Goal: Task Accomplishment & Management: Manage account settings

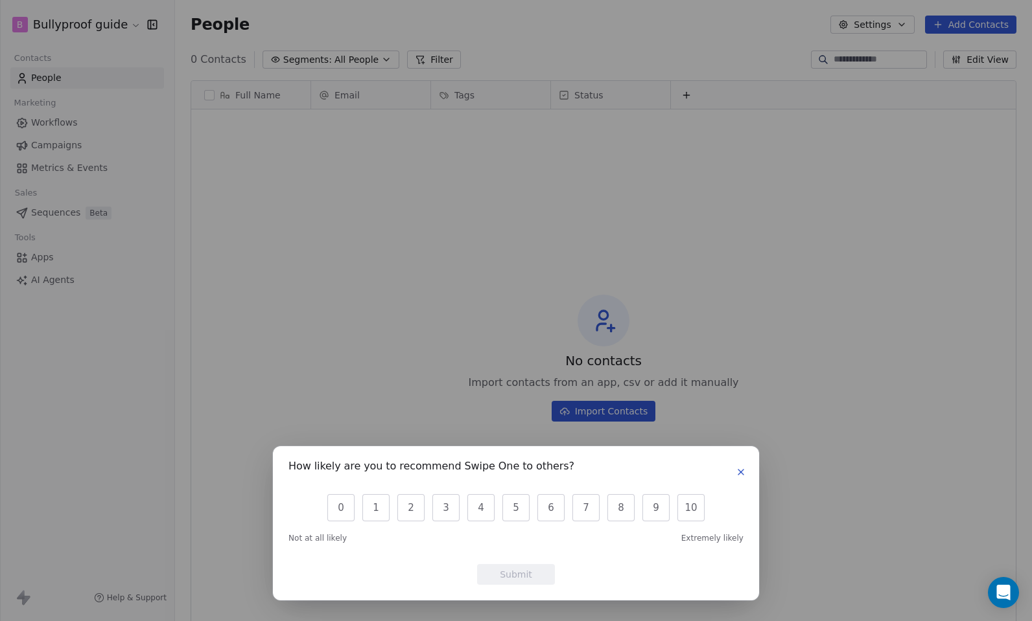
scroll to position [537, 847]
click at [686, 513] on button "10" at bounding box center [690, 507] width 27 height 27
click at [545, 570] on button "Submit" at bounding box center [516, 574] width 78 height 21
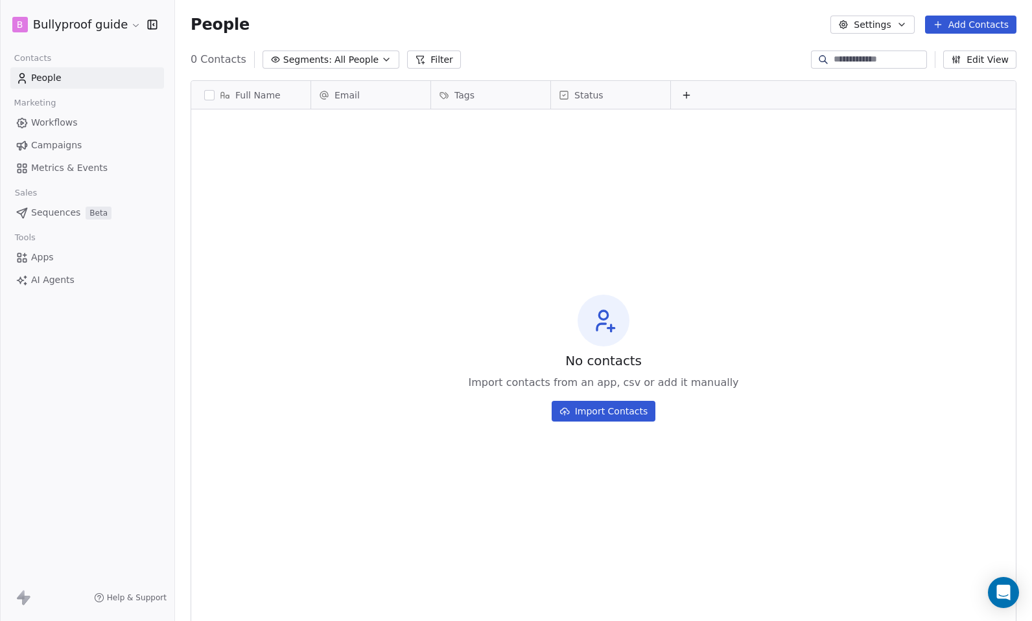
click at [128, 23] on html "B Bullyproof guide Contacts People Marketing Workflows Campaigns Metrics & Even…" at bounding box center [516, 310] width 1032 height 621
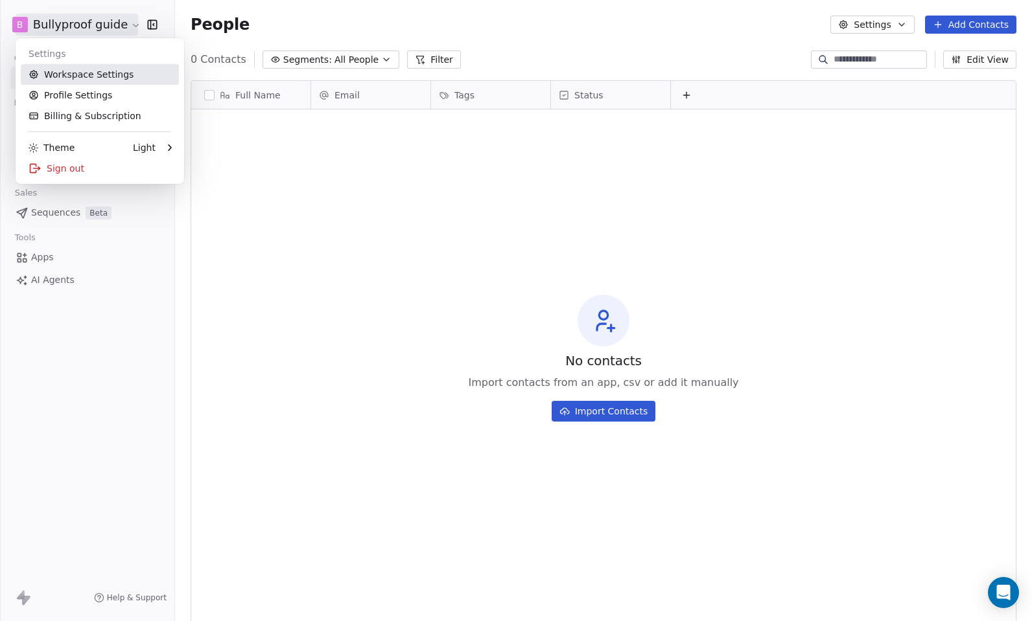
click at [102, 81] on link "Workspace Settings" at bounding box center [100, 74] width 158 height 21
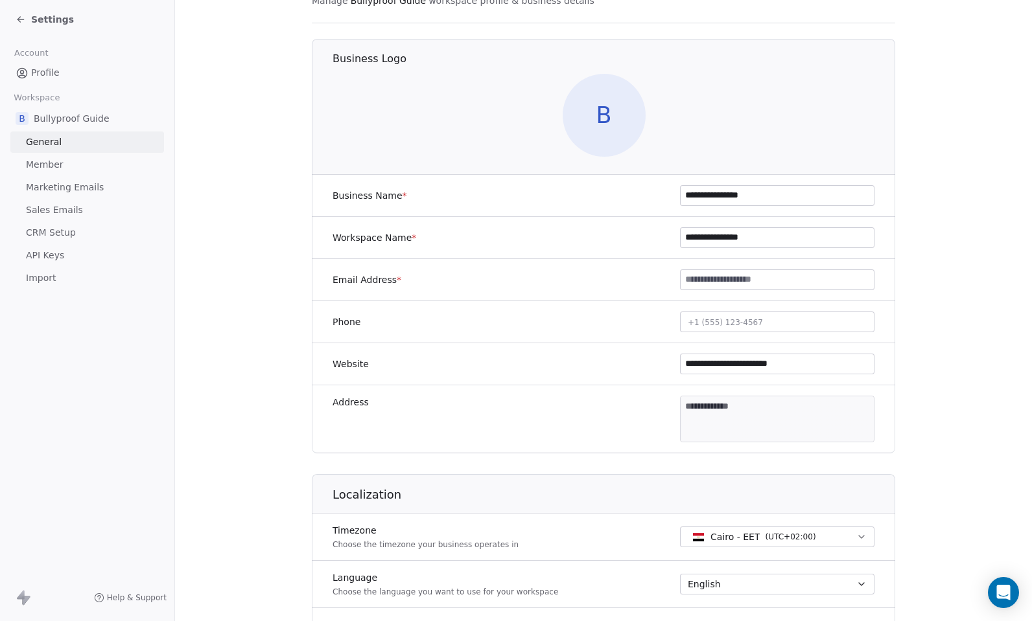
scroll to position [74, 0]
click at [732, 281] on input at bounding box center [776, 279] width 193 height 19
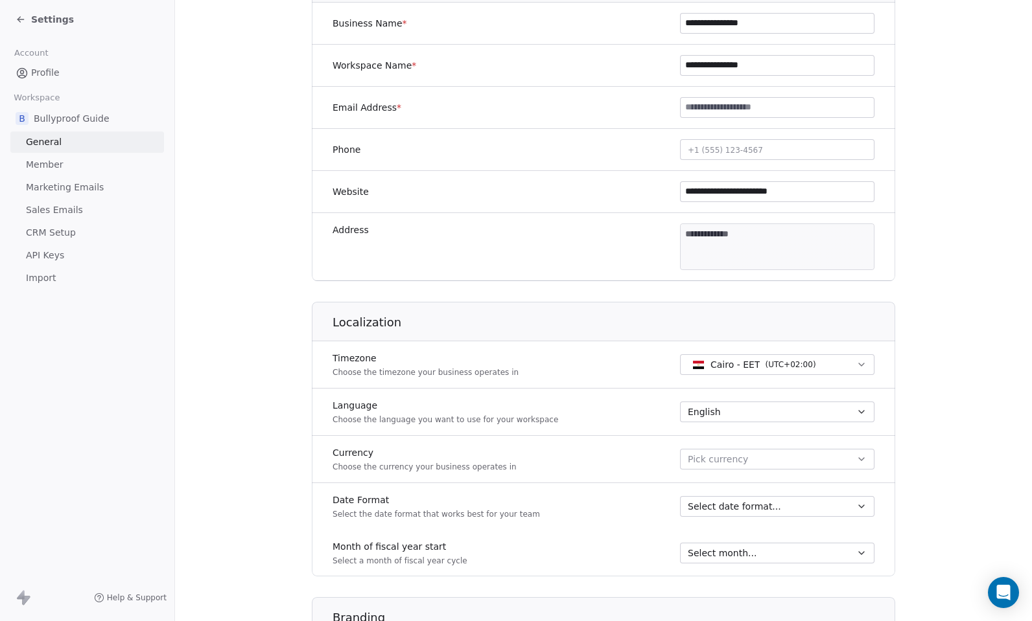
scroll to position [271, 0]
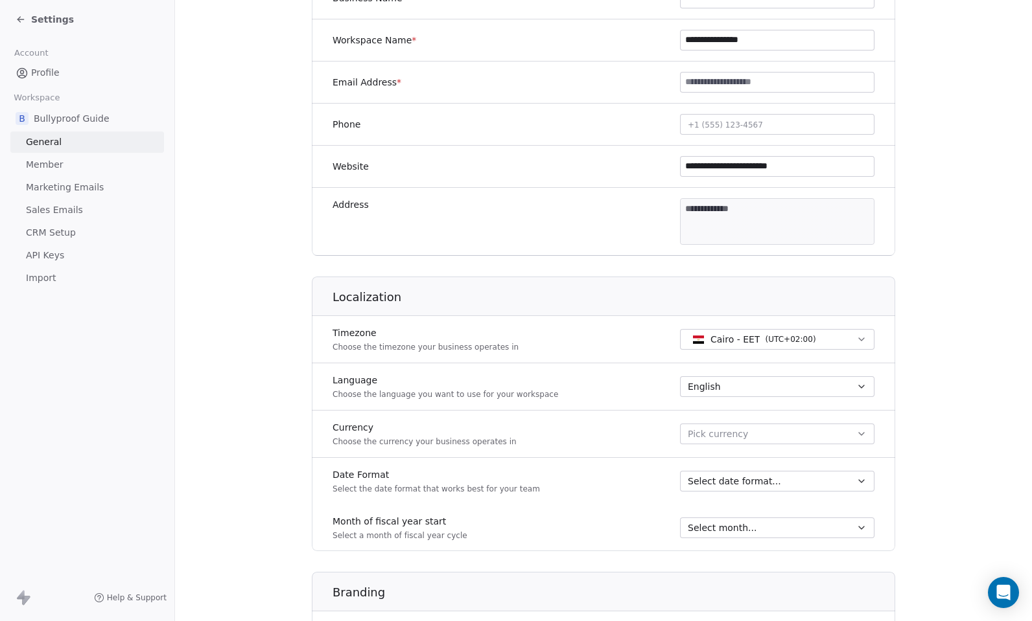
click at [710, 337] on span "Cairo - EET" at bounding box center [734, 339] width 49 height 13
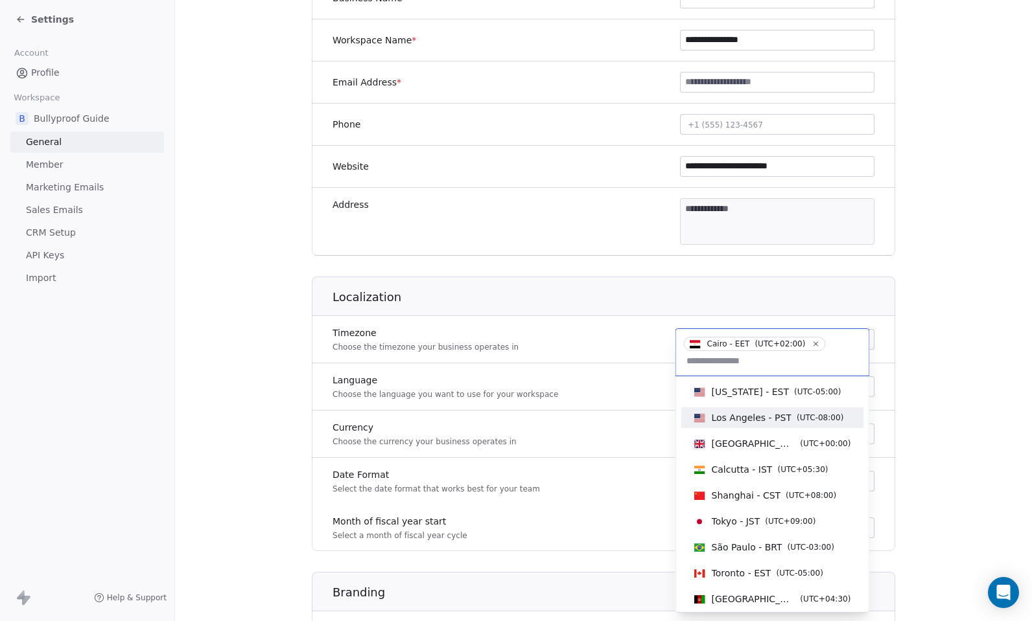
click at [733, 421] on span "Los Angeles - PST" at bounding box center [751, 417] width 80 height 13
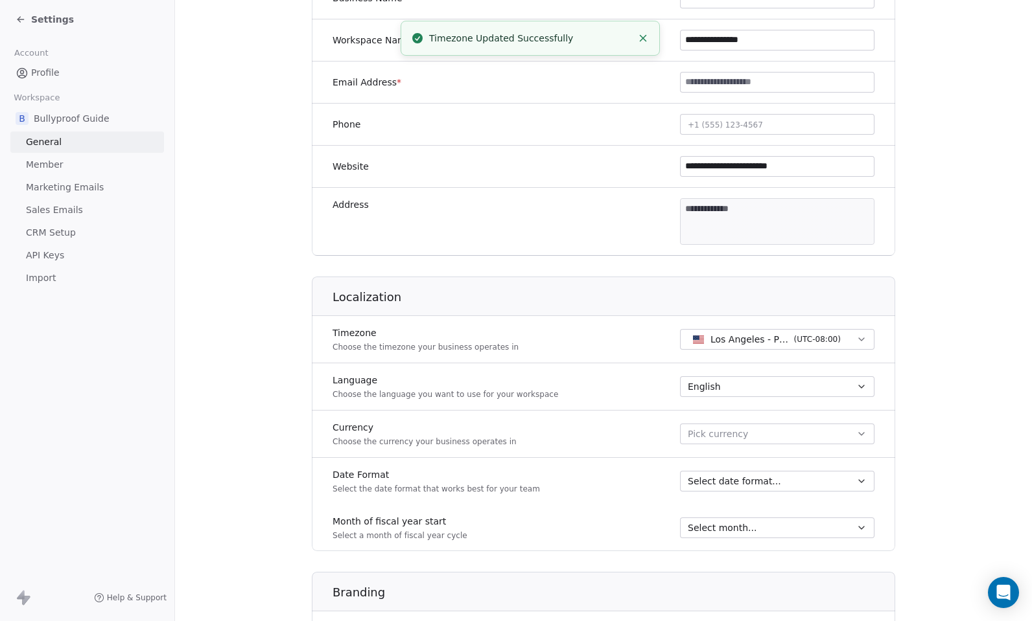
click at [705, 432] on span "Pick currency" at bounding box center [718, 435] width 60 height 14
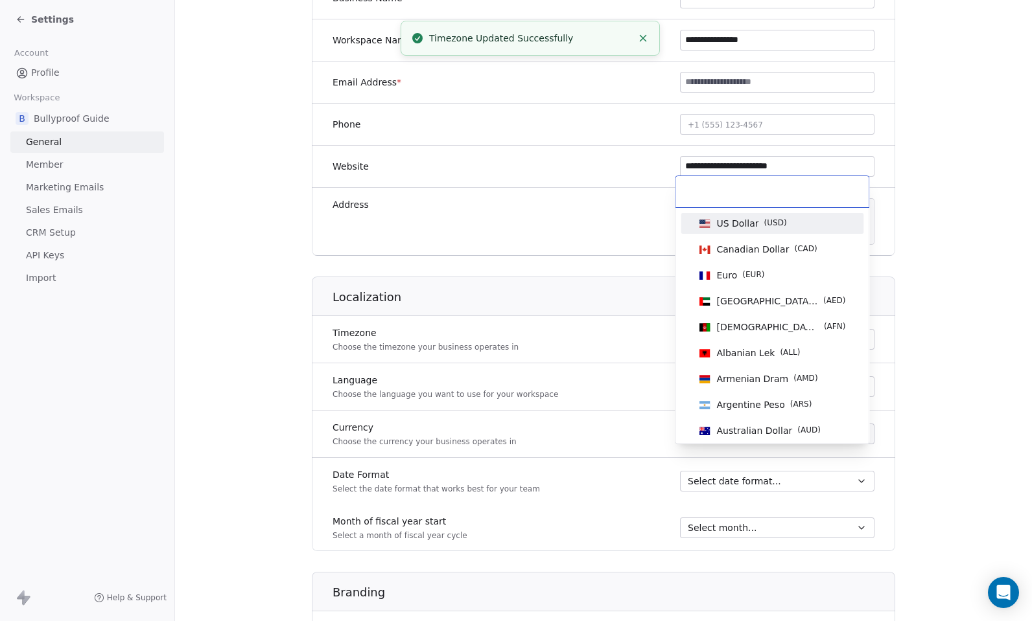
click at [736, 220] on span "US Dollar" at bounding box center [738, 223] width 42 height 13
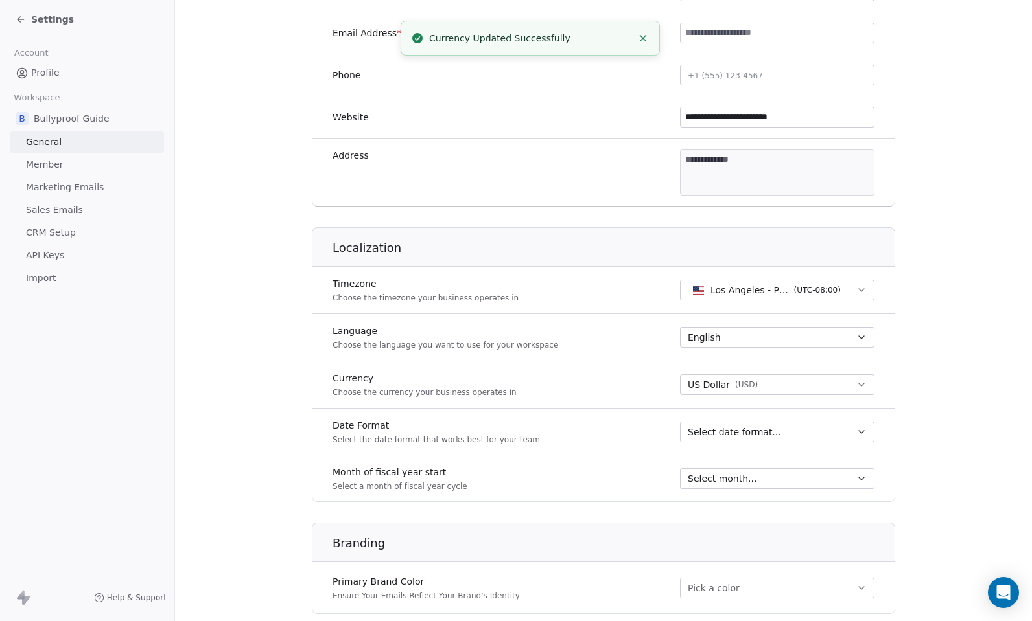
click at [732, 435] on span "Select date format..." at bounding box center [734, 432] width 93 height 13
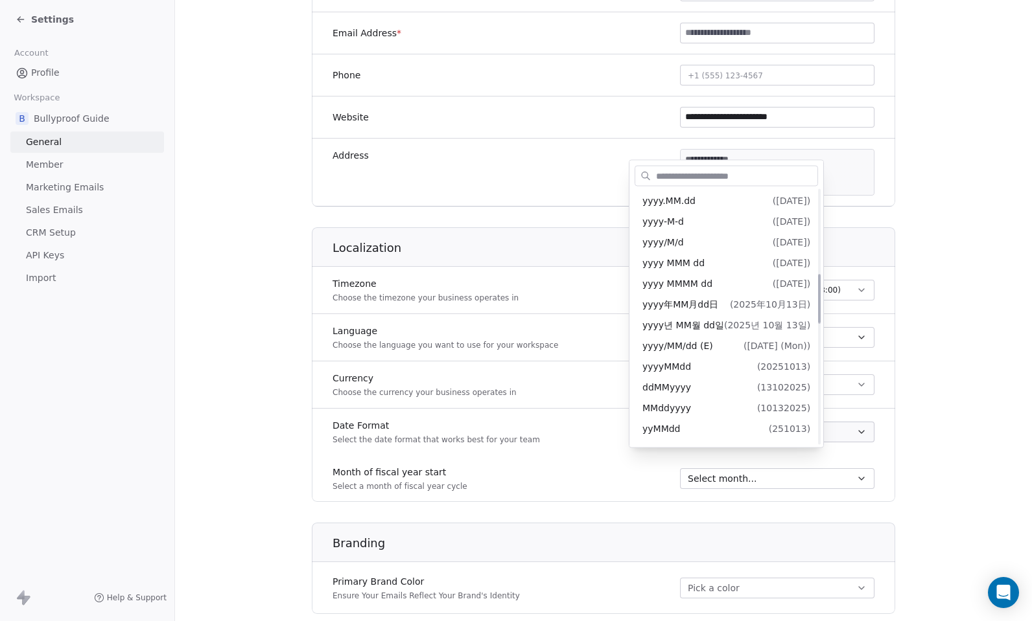
scroll to position [431, 0]
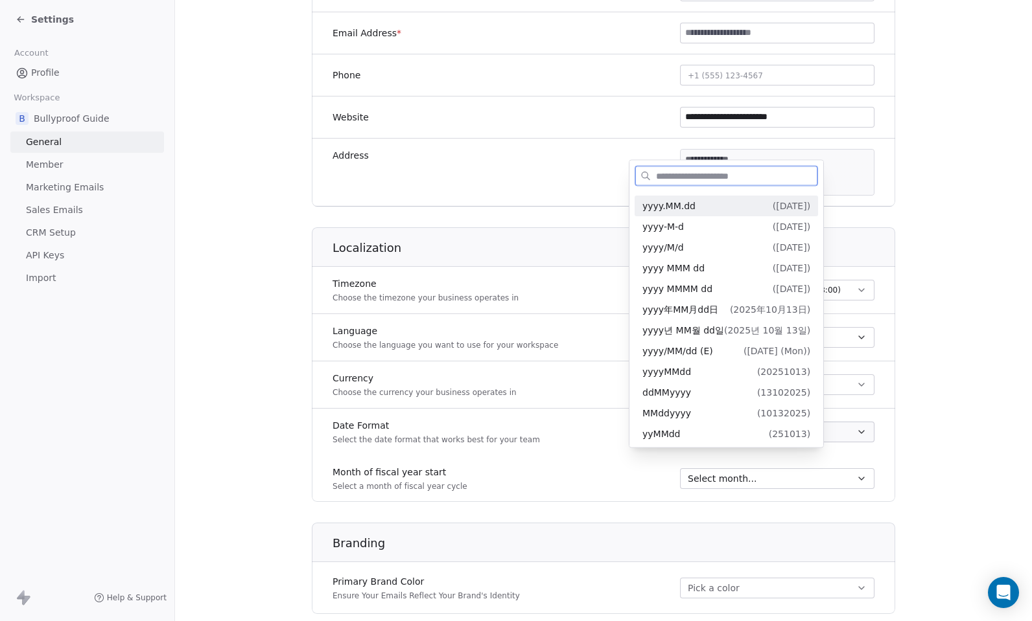
click at [674, 208] on span "yyyy.MM.dd" at bounding box center [668, 206] width 53 height 10
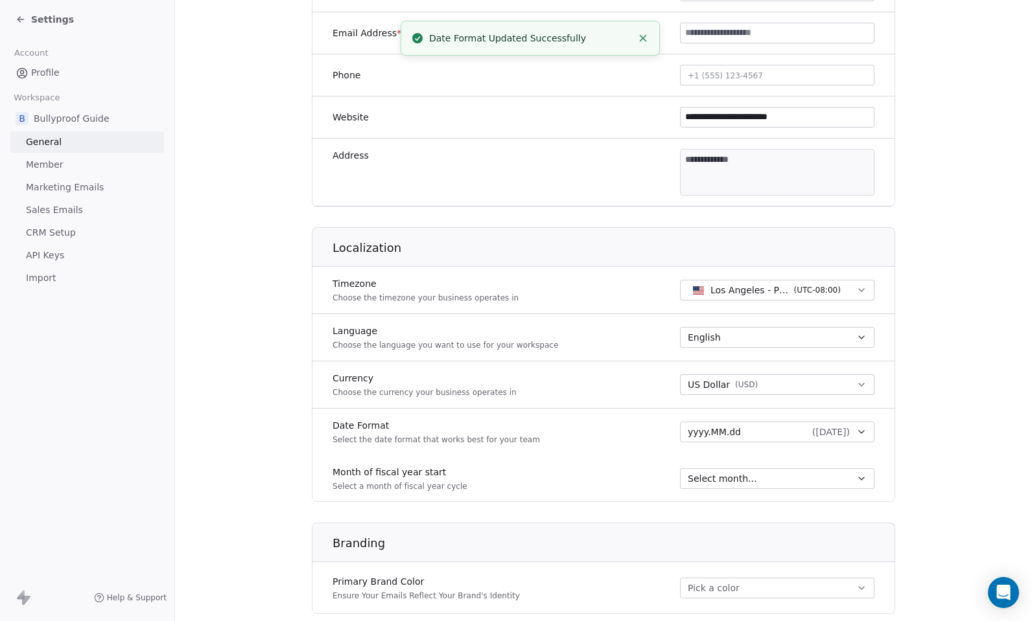
click at [721, 480] on span "Select month..." at bounding box center [722, 478] width 69 height 13
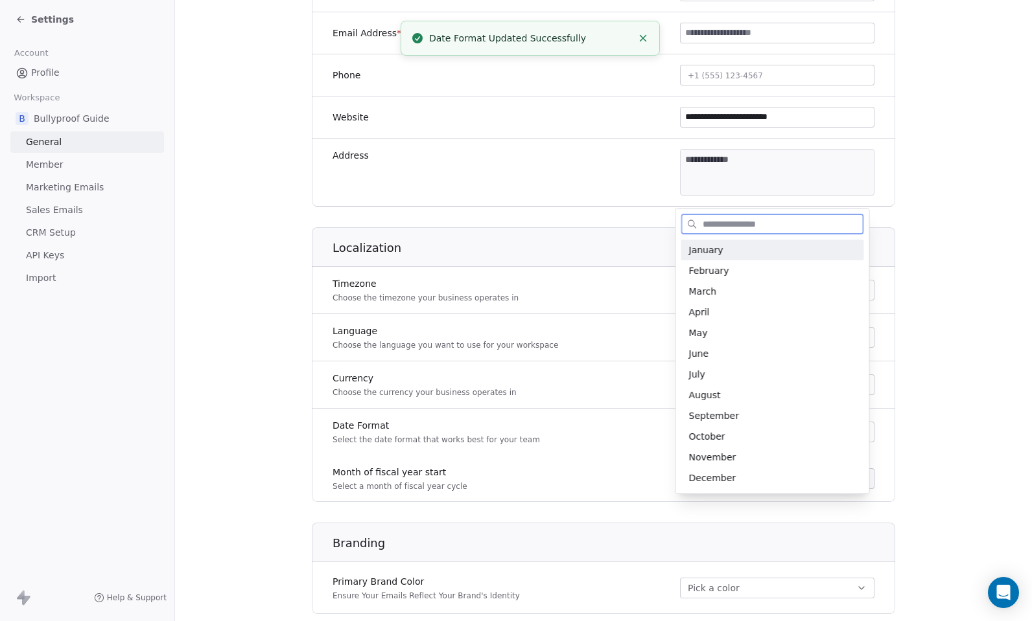
click at [713, 256] on span "January" at bounding box center [772, 250] width 167 height 13
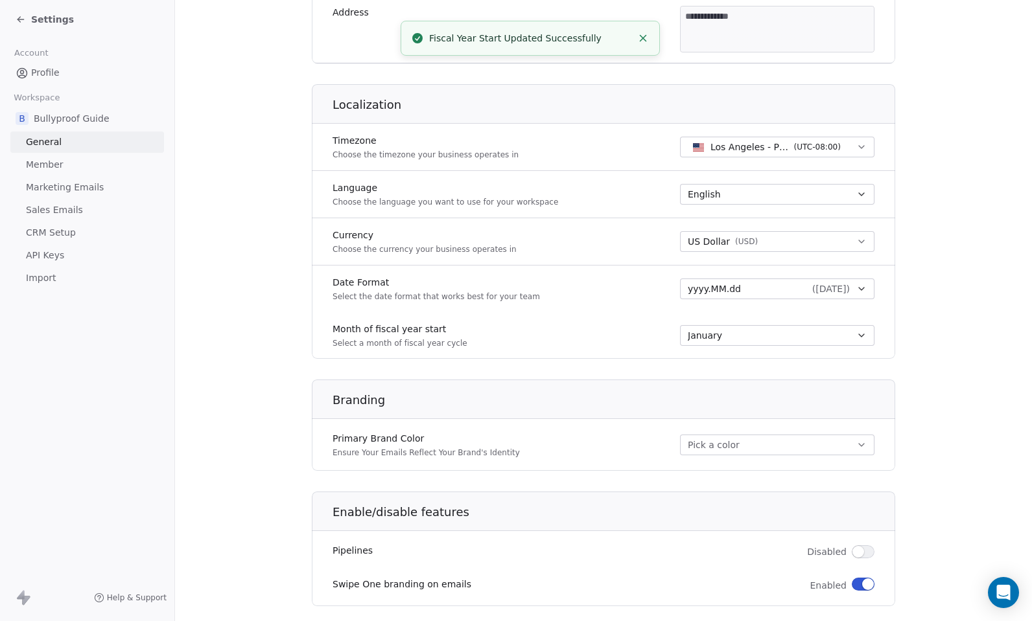
scroll to position [491, 0]
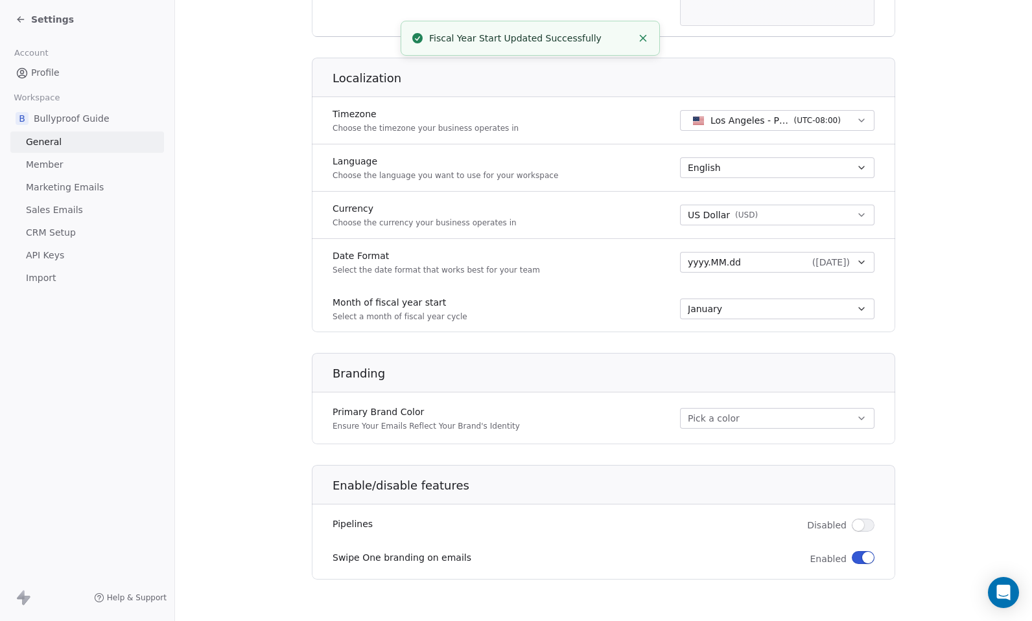
click at [701, 416] on button "Pick a color" at bounding box center [777, 418] width 194 height 21
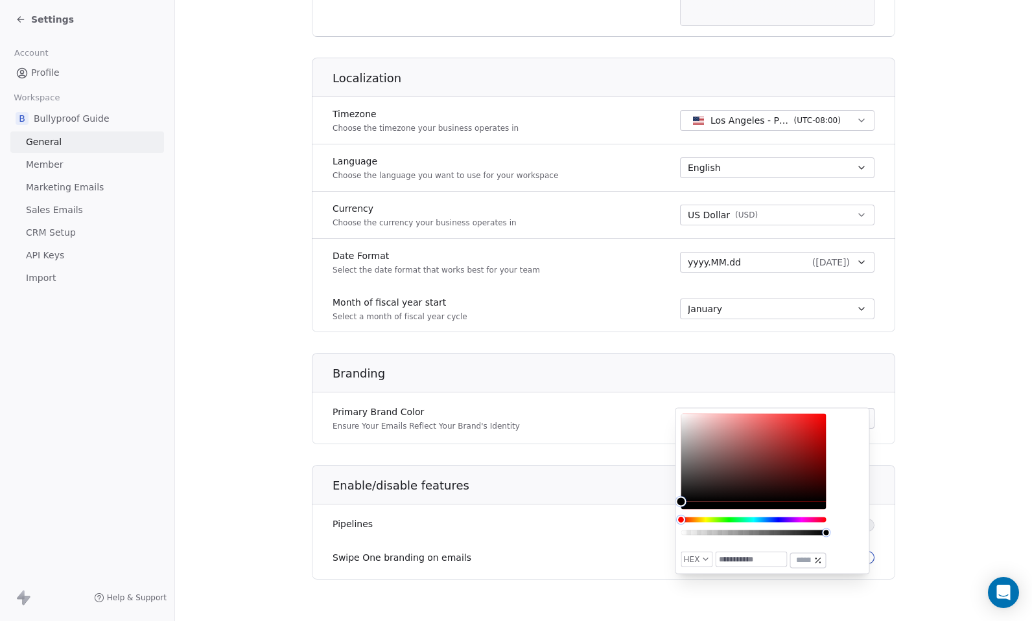
click at [708, 518] on div "Hue" at bounding box center [753, 520] width 145 height 5
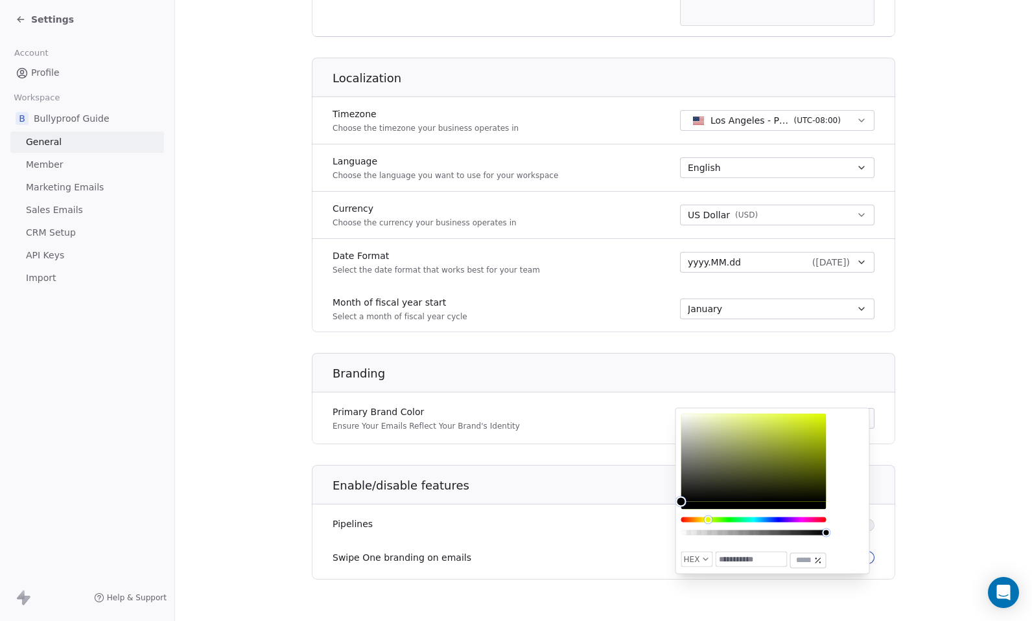
click at [748, 562] on input "text" at bounding box center [750, 560] width 71 height 14
paste input "******"
click at [734, 561] on input "*******" at bounding box center [750, 560] width 71 height 14
paste input "text"
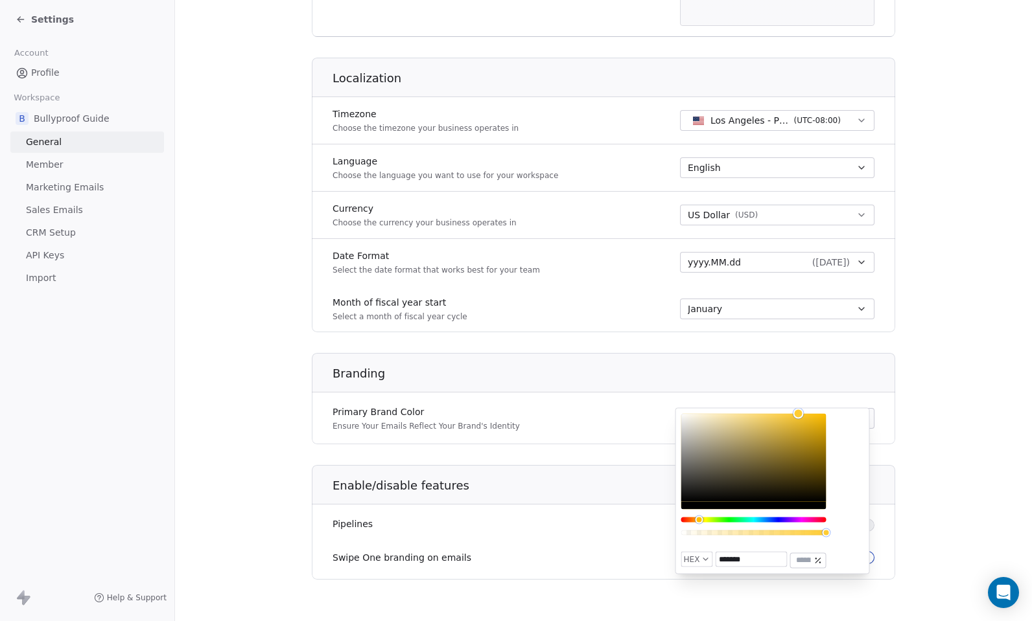
type input "*******"
click at [931, 526] on section "**********" at bounding box center [603, 65] width 857 height 1111
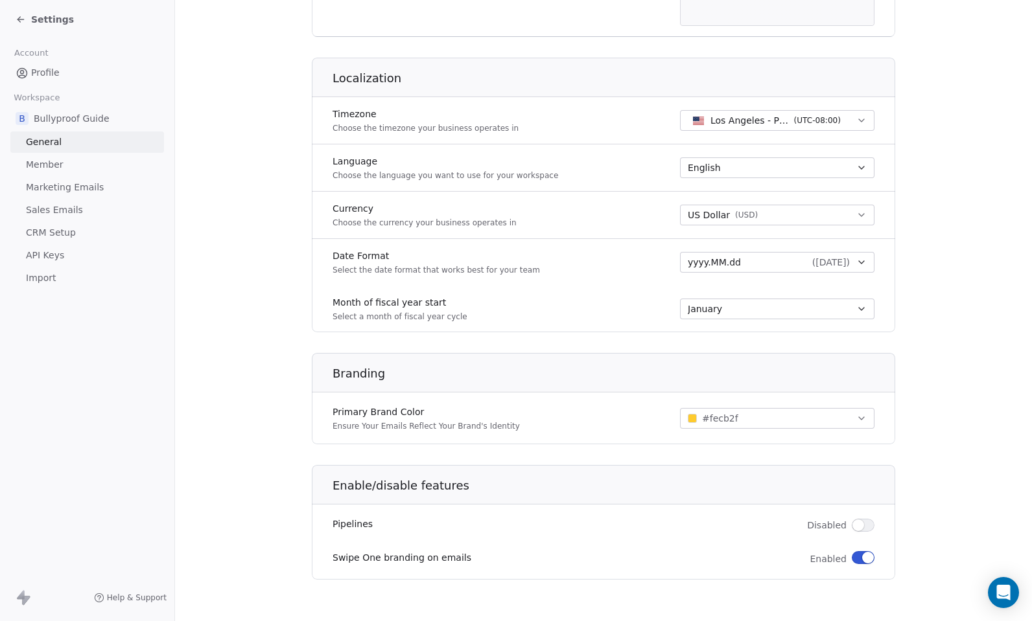
click at [853, 561] on button "button" at bounding box center [862, 557] width 23 height 13
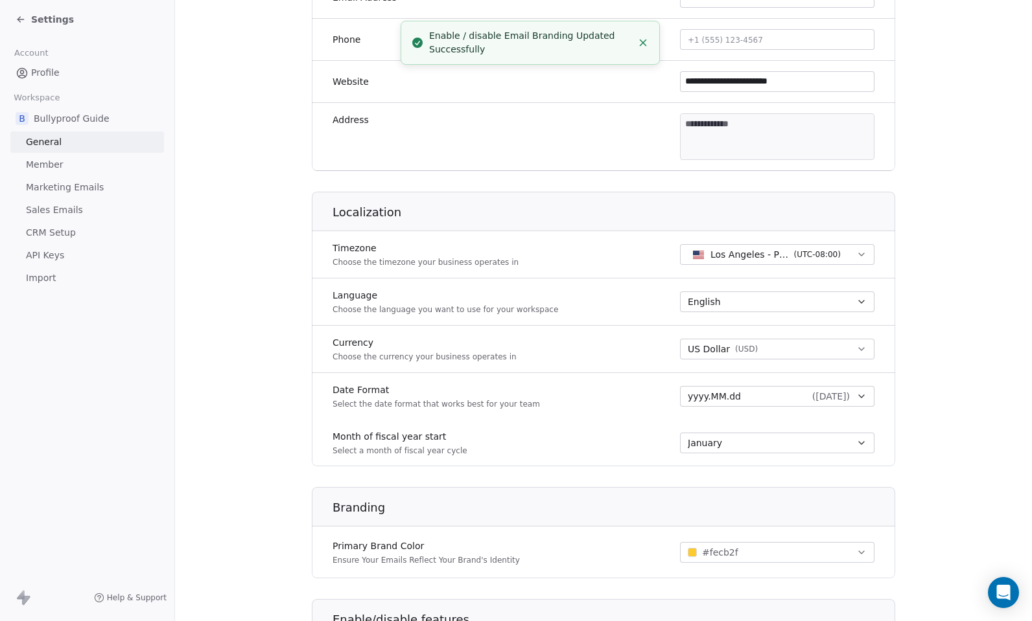
scroll to position [355, 0]
click at [41, 161] on span "Member" at bounding box center [45, 165] width 38 height 14
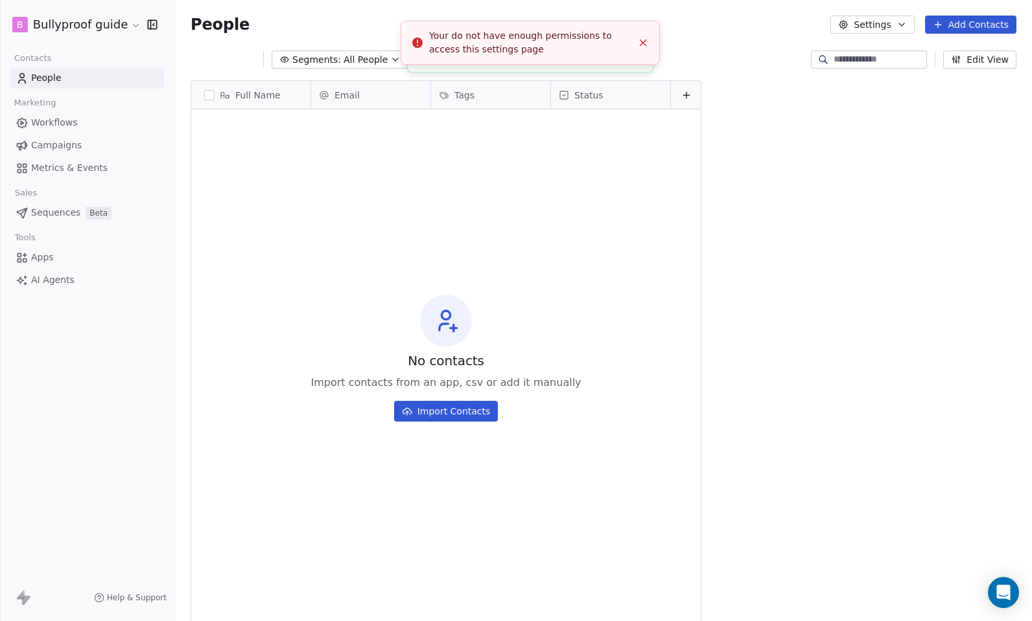
scroll to position [537, 847]
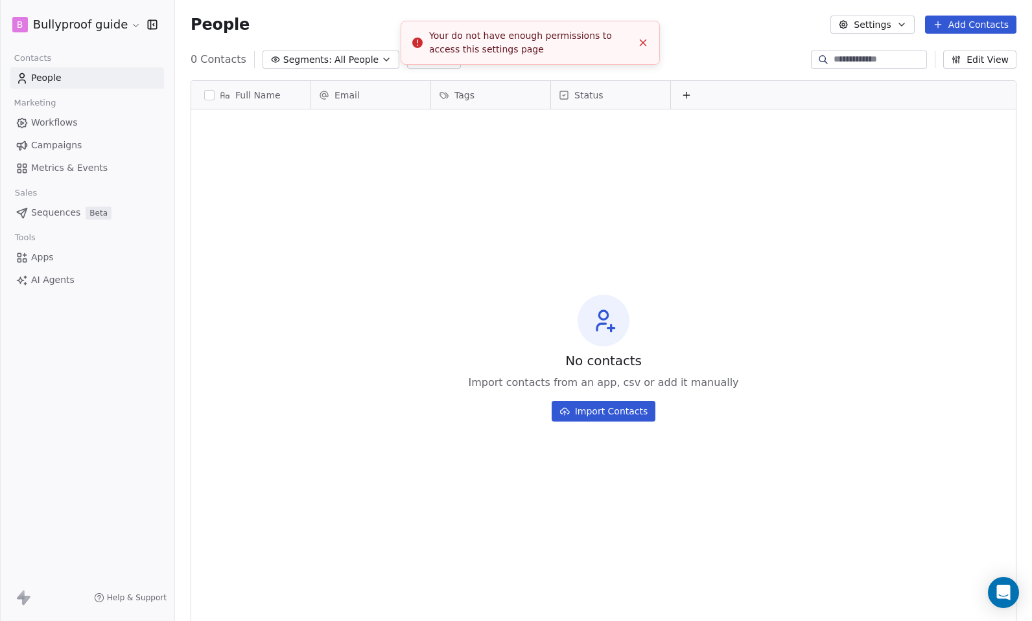
click at [643, 40] on icon "Close toast" at bounding box center [643, 43] width 12 height 12
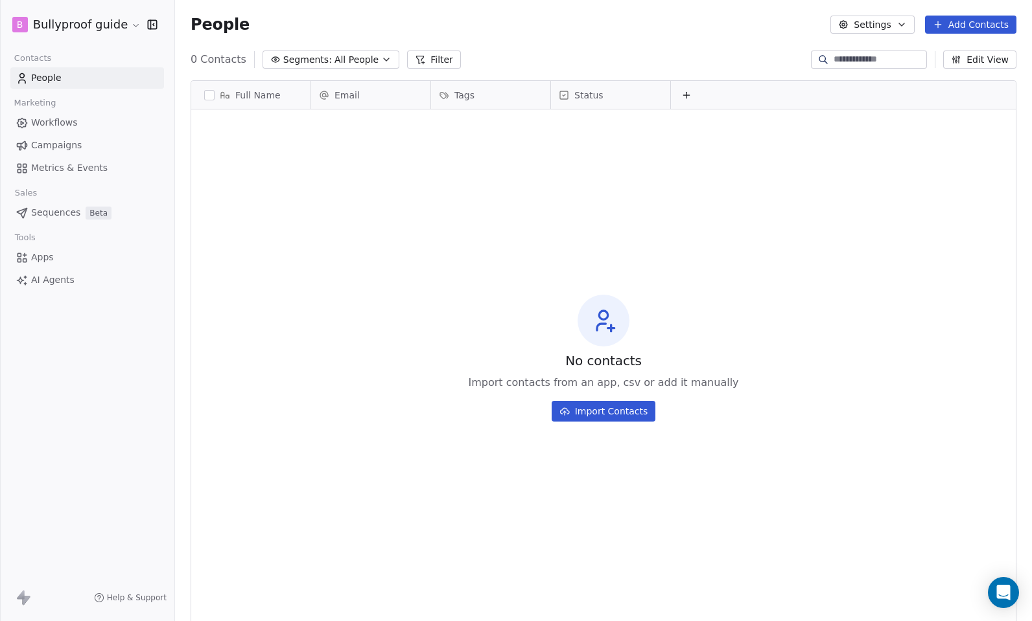
click at [54, 76] on span "People" at bounding box center [46, 78] width 30 height 14
click at [56, 122] on span "Workflows" at bounding box center [54, 123] width 47 height 14
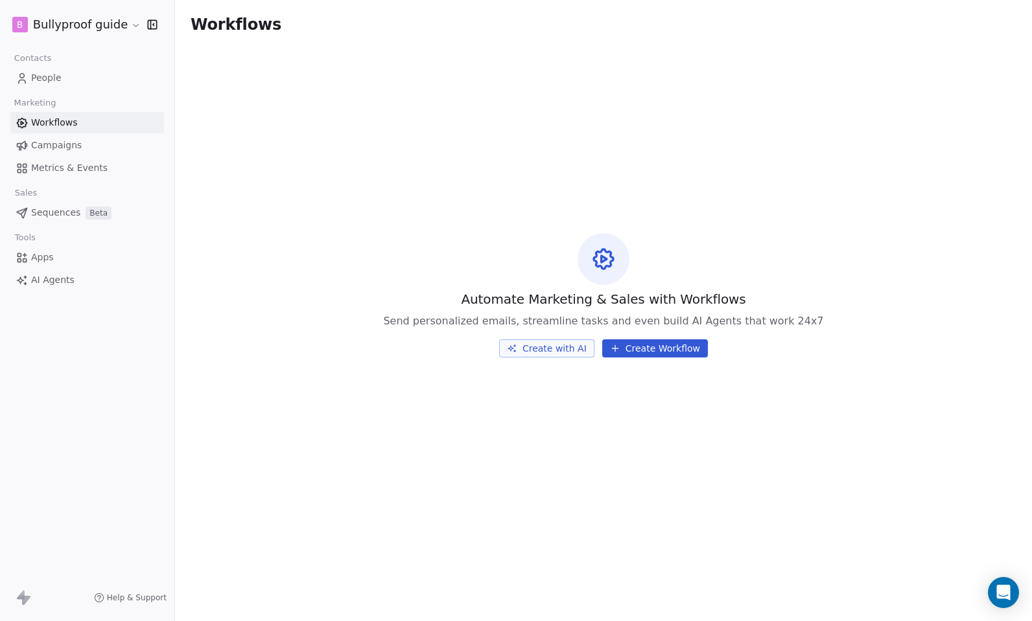
click at [54, 81] on span "People" at bounding box center [46, 78] width 30 height 14
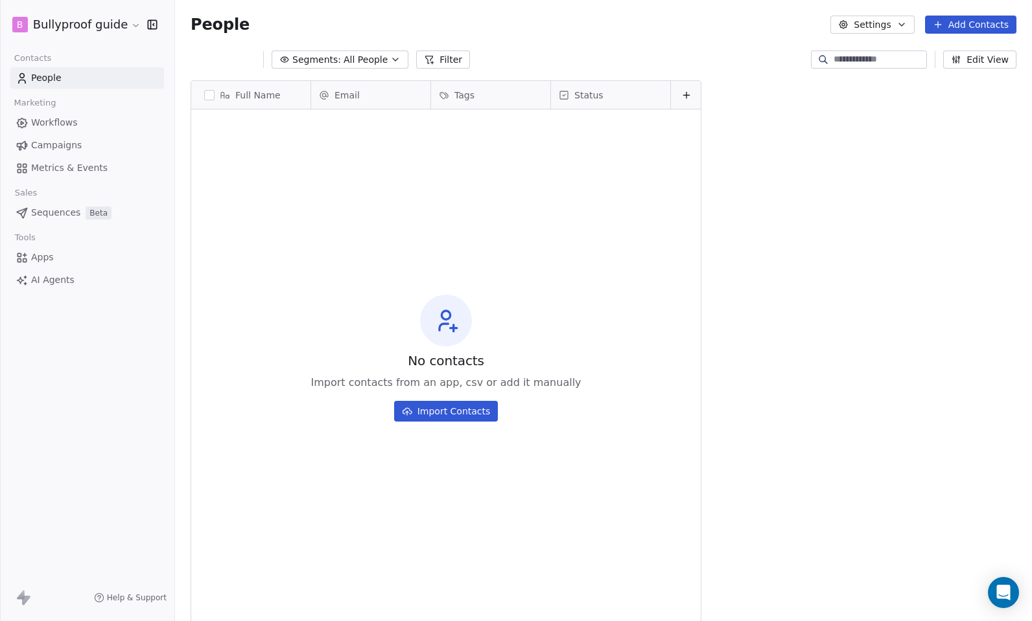
scroll to position [537, 847]
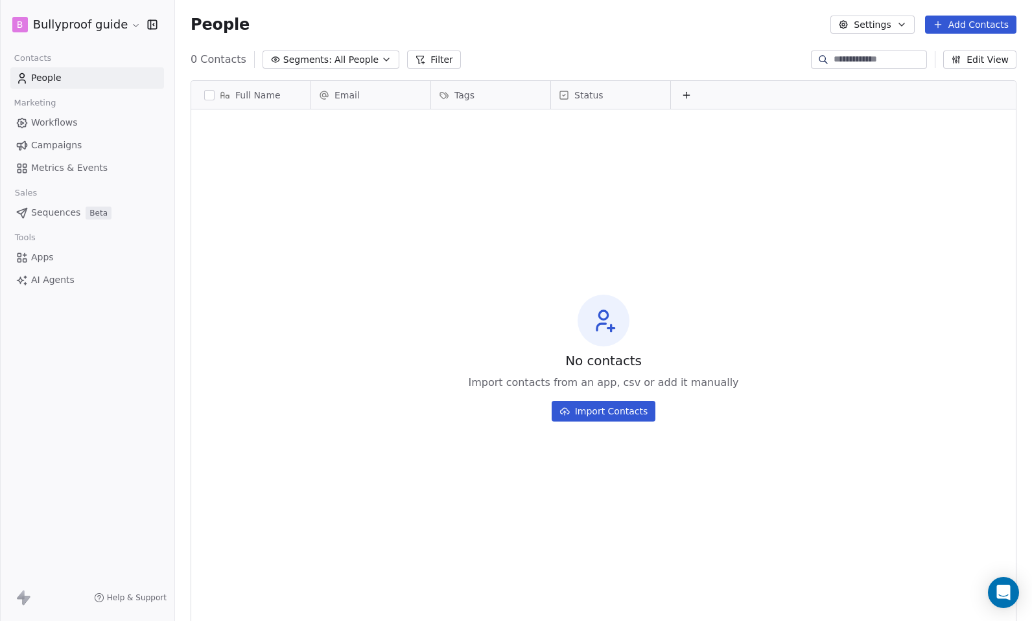
click at [45, 118] on span "Workflows" at bounding box center [54, 123] width 47 height 14
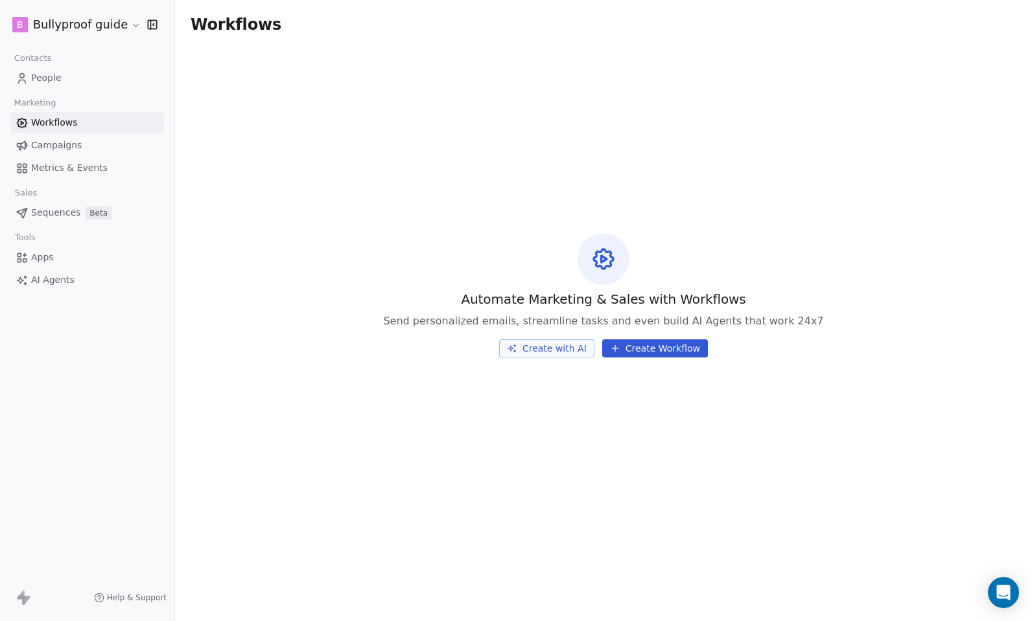
click at [128, 22] on html "B Bullyproof guide Contacts People Marketing Workflows Campaigns Metrics & Even…" at bounding box center [516, 310] width 1032 height 621
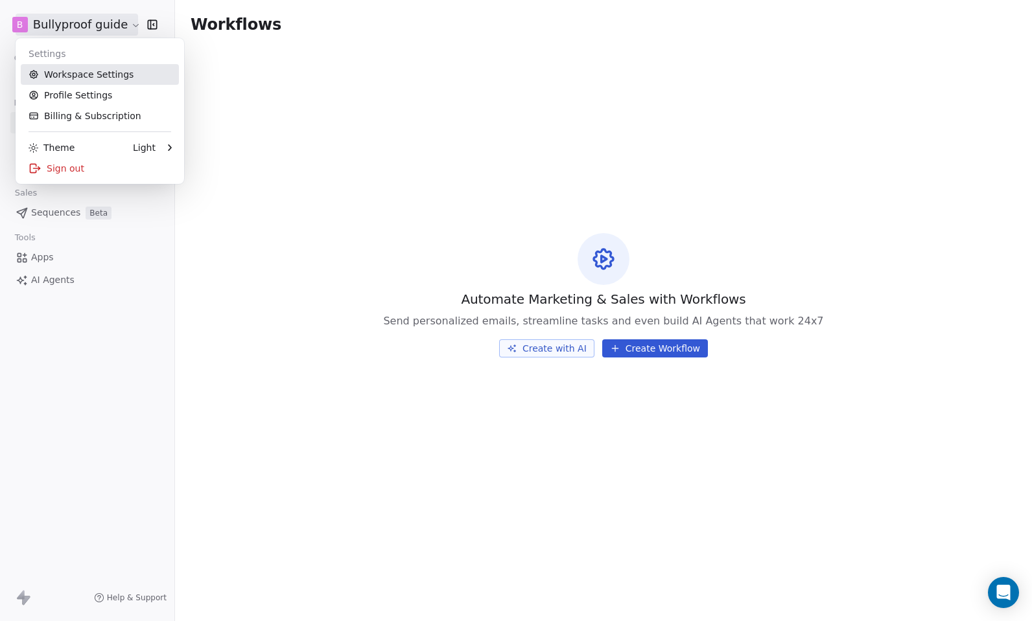
click at [69, 76] on link "Workspace Settings" at bounding box center [100, 74] width 158 height 21
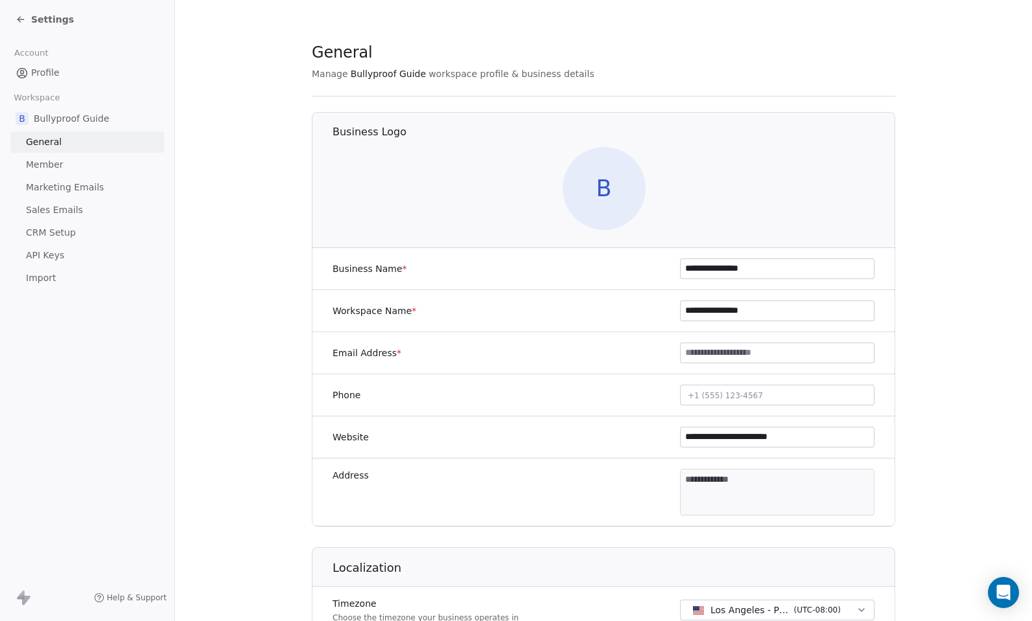
click at [43, 188] on span "Marketing Emails" at bounding box center [65, 188] width 78 height 14
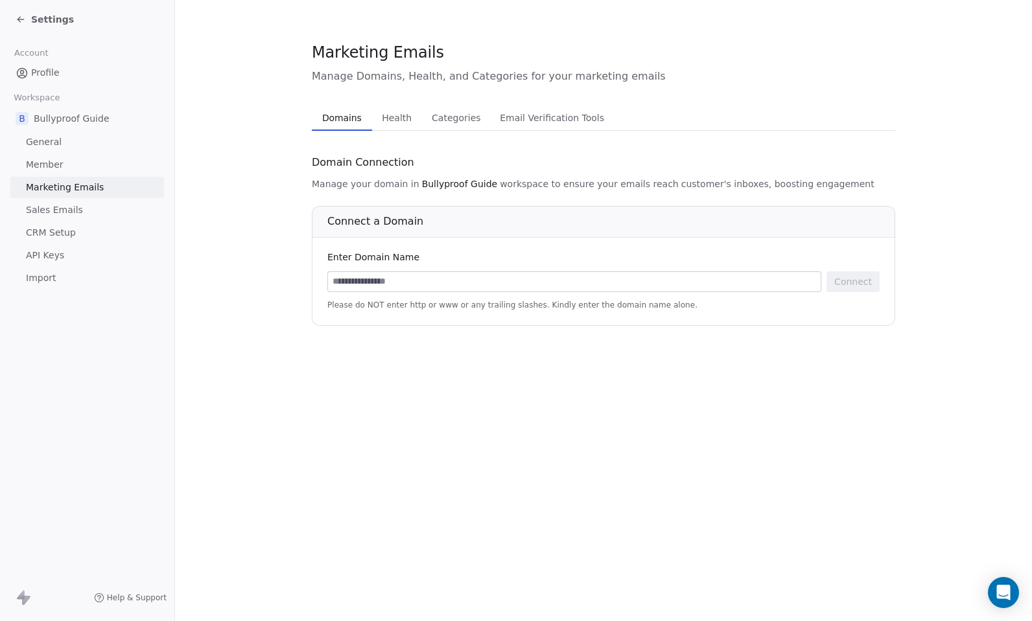
click at [99, 211] on link "Sales Emails" at bounding box center [87, 210] width 154 height 21
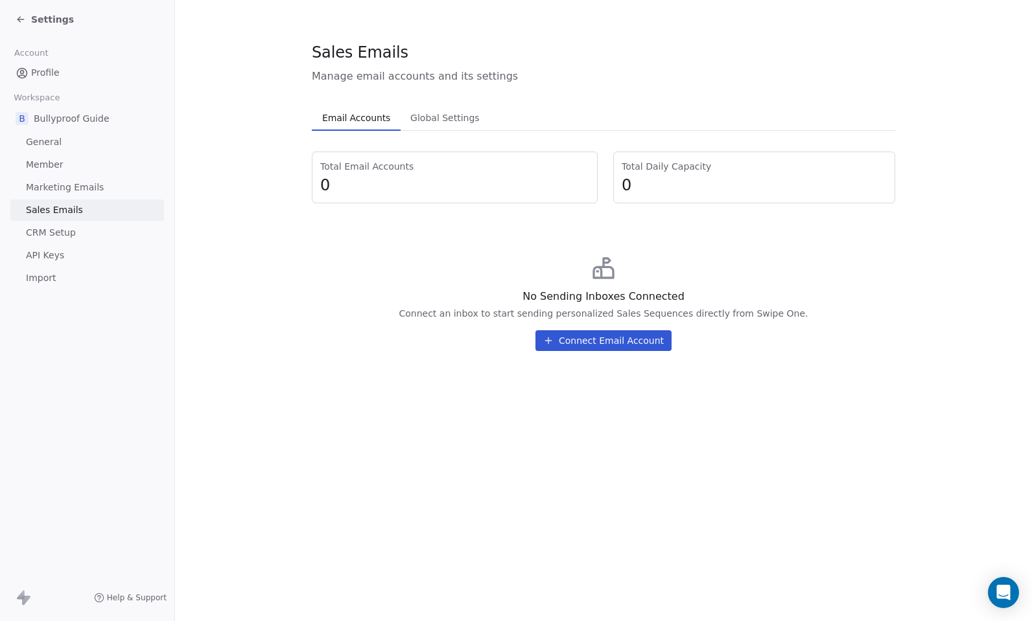
click at [74, 231] on span "CRM Setup" at bounding box center [51, 233] width 50 height 14
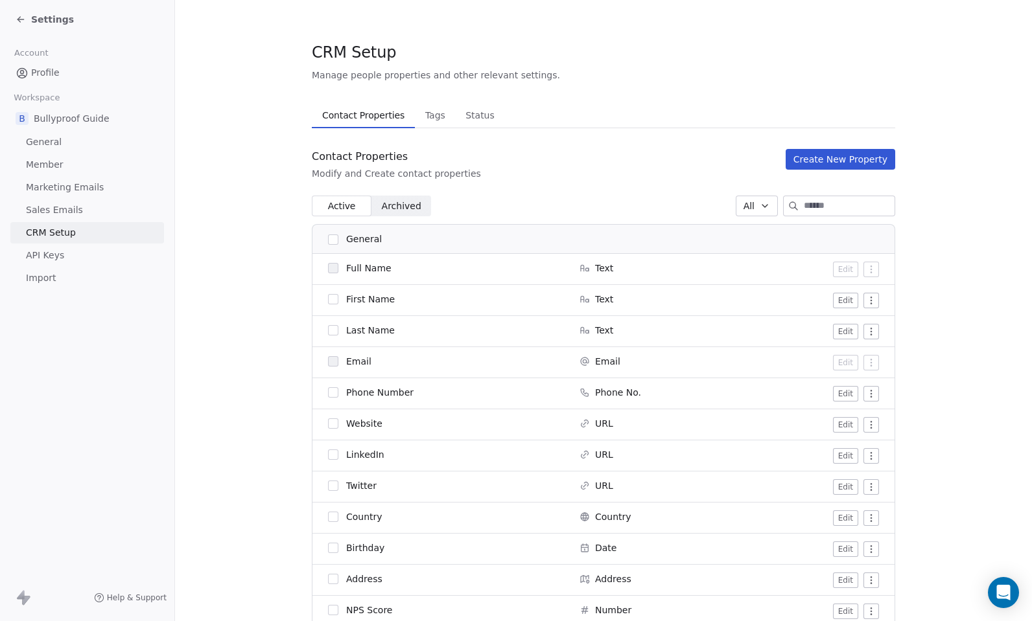
click at [64, 253] on link "API Keys" at bounding box center [87, 255] width 154 height 21
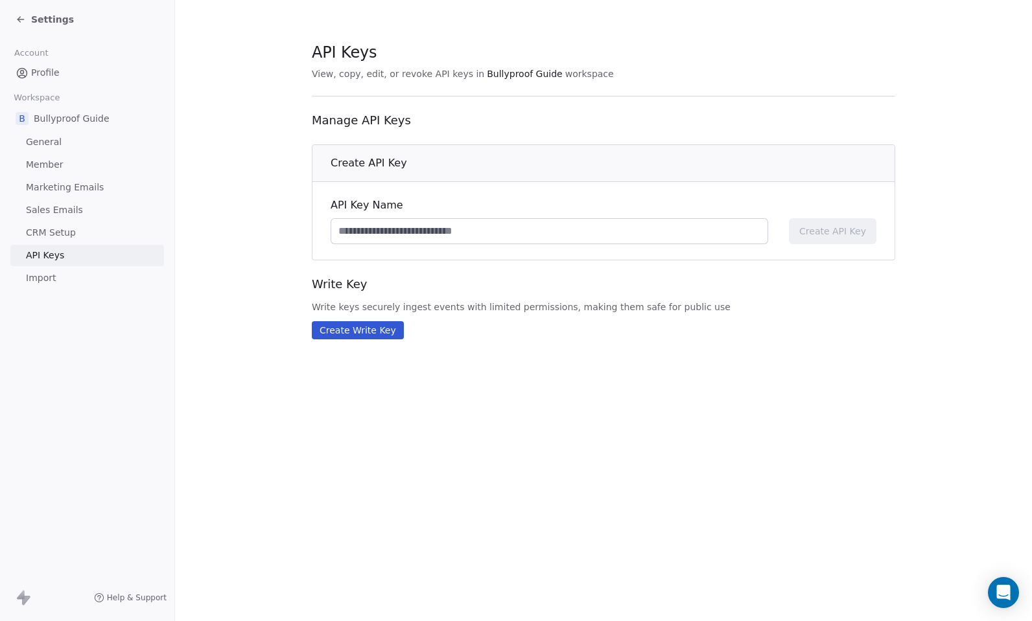
click at [51, 280] on span "Import" at bounding box center [41, 279] width 30 height 14
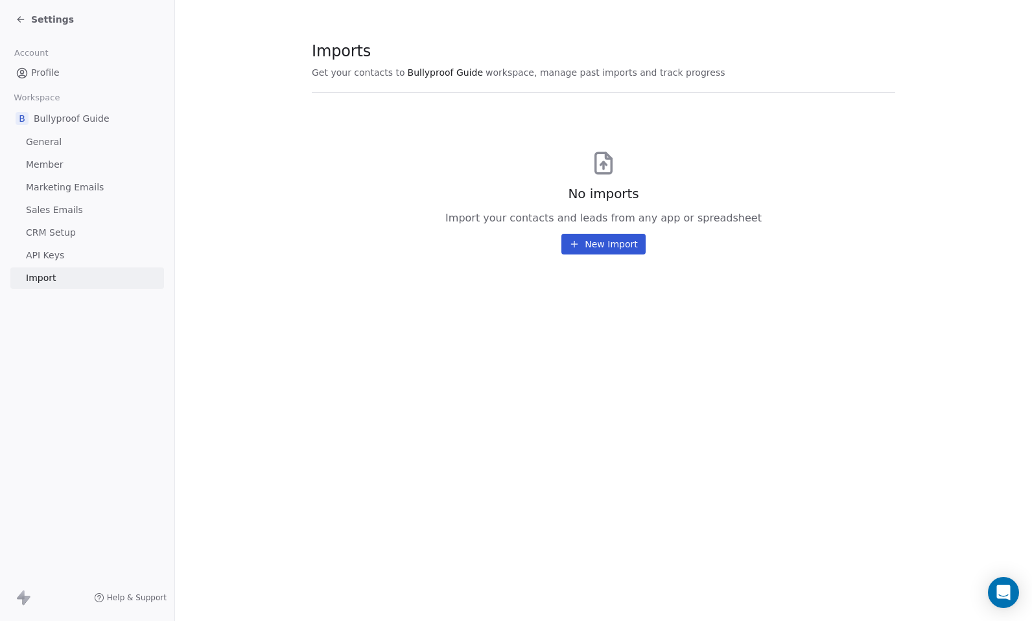
click at [211, 287] on section "Imports Get your contacts to Bullyproof Guide workspace, manage past imports an…" at bounding box center [603, 148] width 857 height 296
click at [43, 8] on div "Settings" at bounding box center [87, 19] width 174 height 39
click at [43, 23] on span "Settings" at bounding box center [52, 19] width 43 height 13
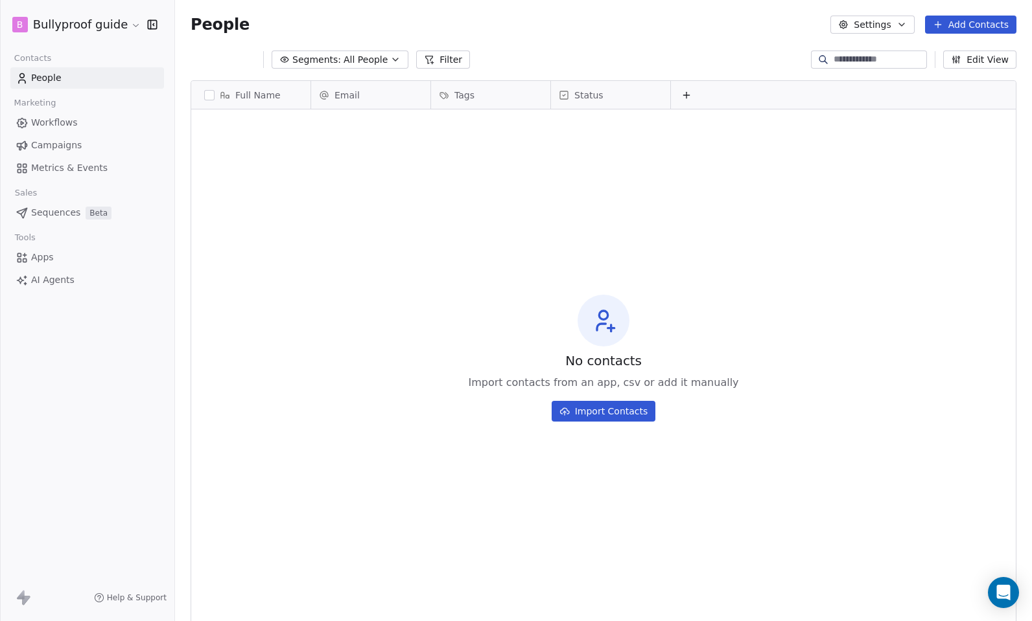
scroll to position [537, 847]
click at [54, 80] on span "People" at bounding box center [46, 78] width 30 height 14
click at [104, 19] on html "B Bullyproof guide Contacts People Marketing Workflows Campaigns Metrics & Even…" at bounding box center [516, 310] width 1032 height 621
